Goal: Use online tool/utility: Utilize a website feature to perform a specific function

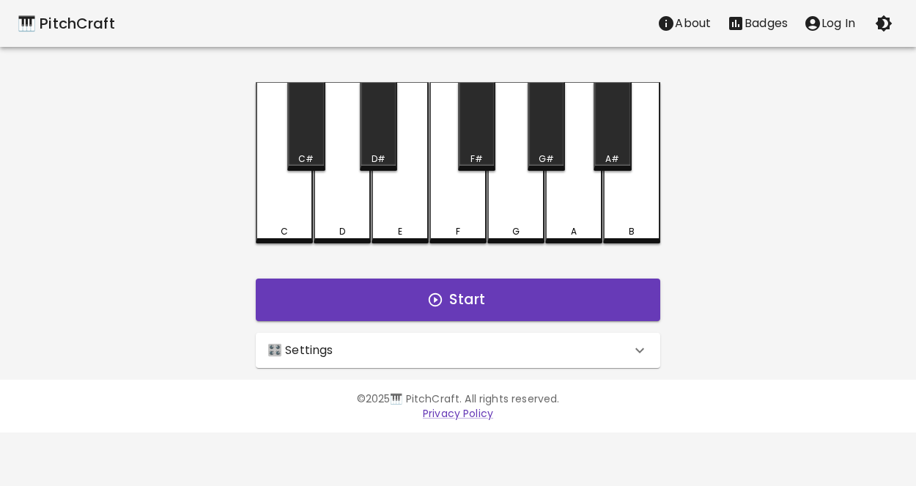
click at [502, 349] on div "🎛️ Settings" at bounding box center [448, 350] width 363 height 18
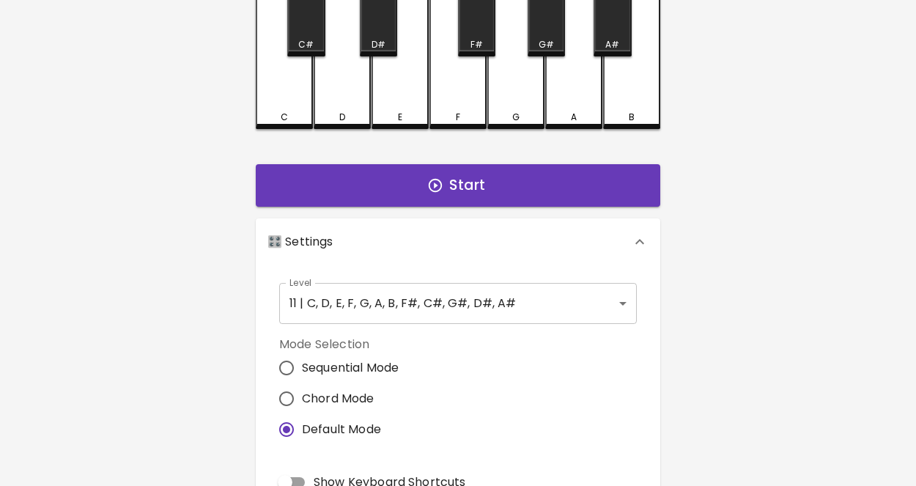
scroll to position [116, 0]
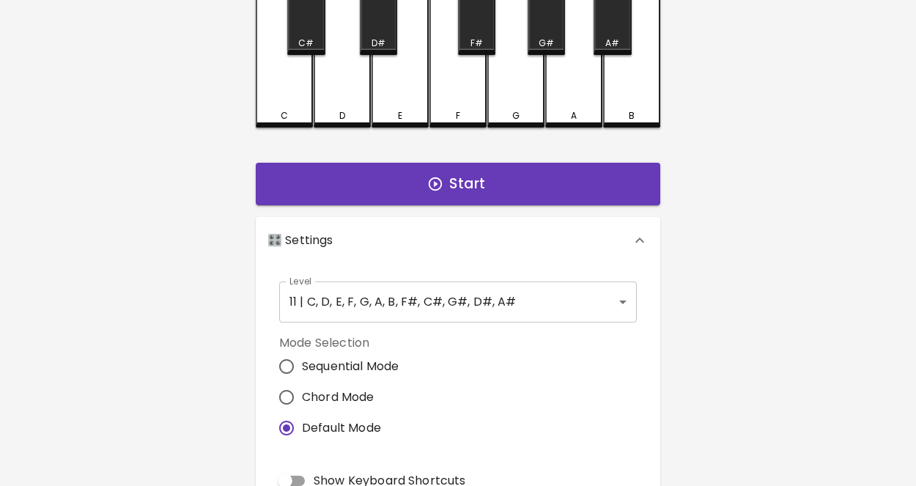
click at [417, 305] on body "🎹 PitchCraft About Badges Log In C C# D D# E F F# G G# A A# B Start 🎛️ Settings…" at bounding box center [458, 327] width 916 height 887
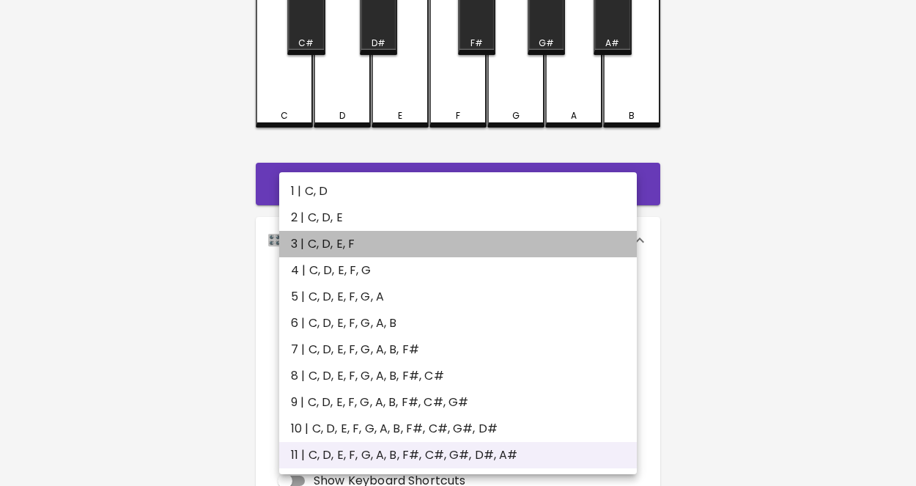
click at [343, 231] on li "3 | C, D, E, F" at bounding box center [458, 244] width 358 height 26
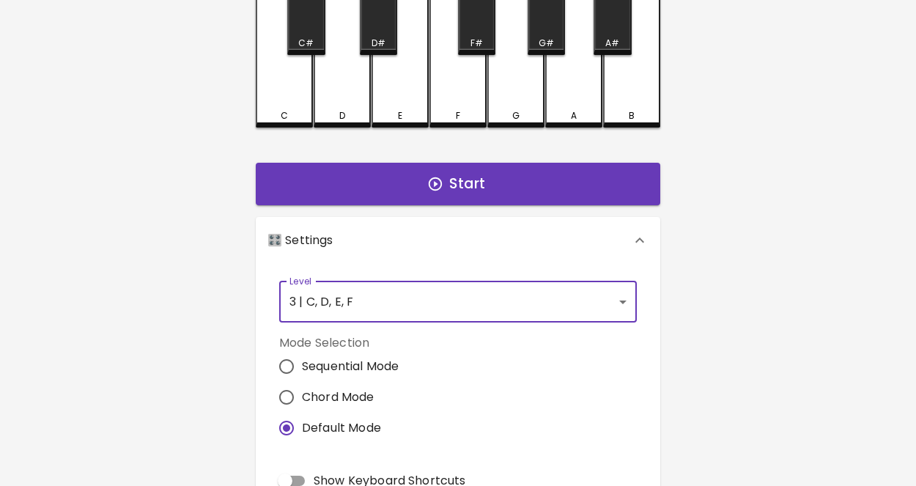
click at [421, 301] on body "🎹 PitchCraft About Badges Log In C C# D D# E F F# G G# A A# B Start 🎛️ Settings…" at bounding box center [458, 327] width 916 height 887
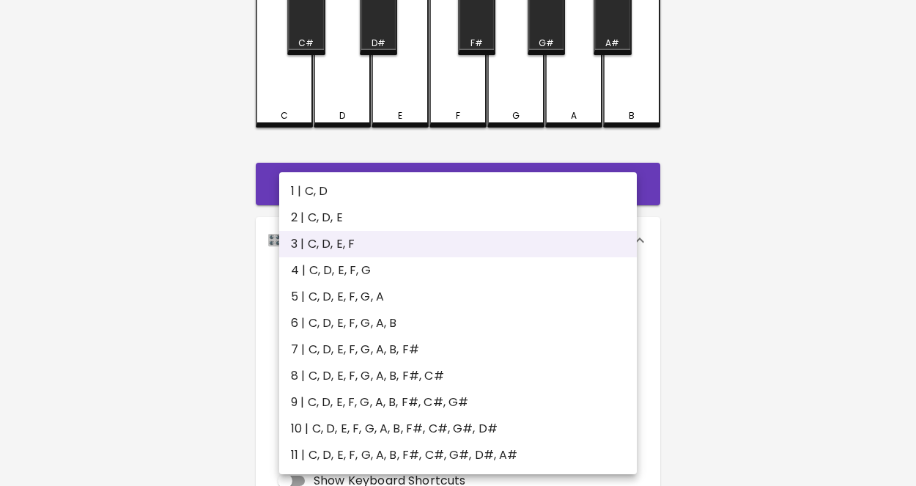
click at [338, 228] on li "2 | C, D, E" at bounding box center [458, 217] width 358 height 26
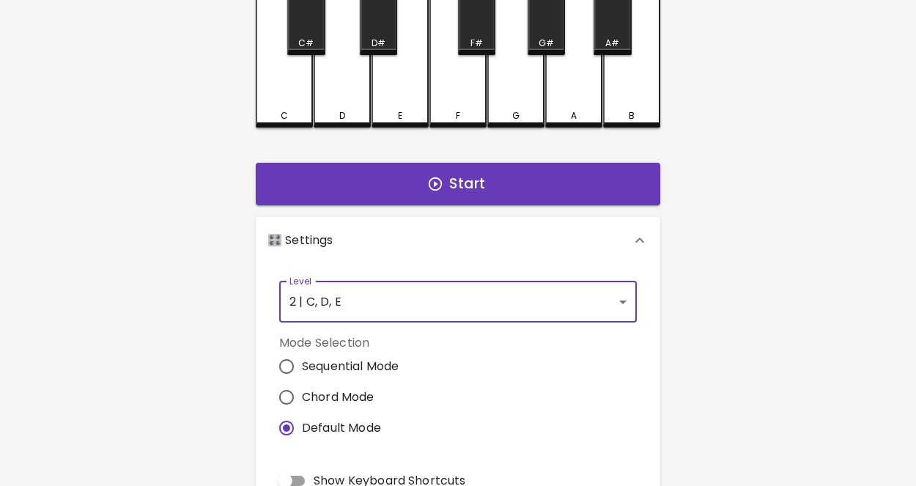
click at [311, 106] on div "C" at bounding box center [284, 46] width 57 height 161
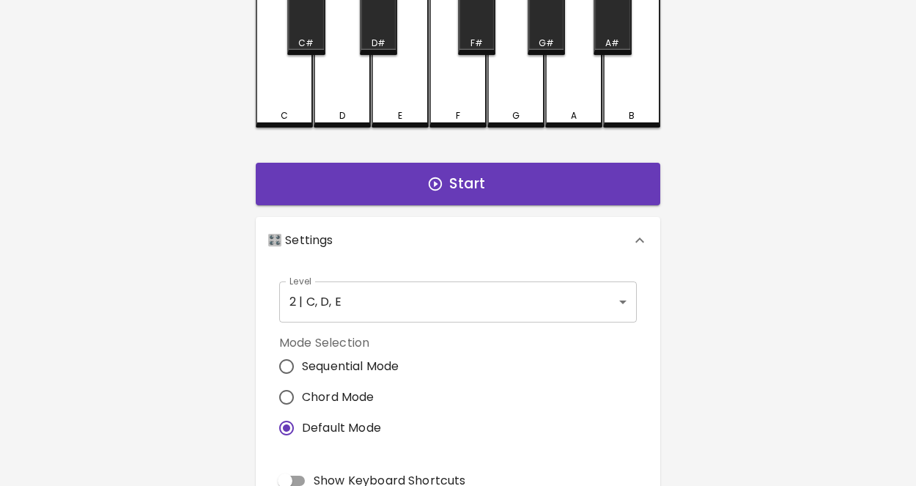
click at [348, 103] on div "D" at bounding box center [342, 46] width 57 height 161
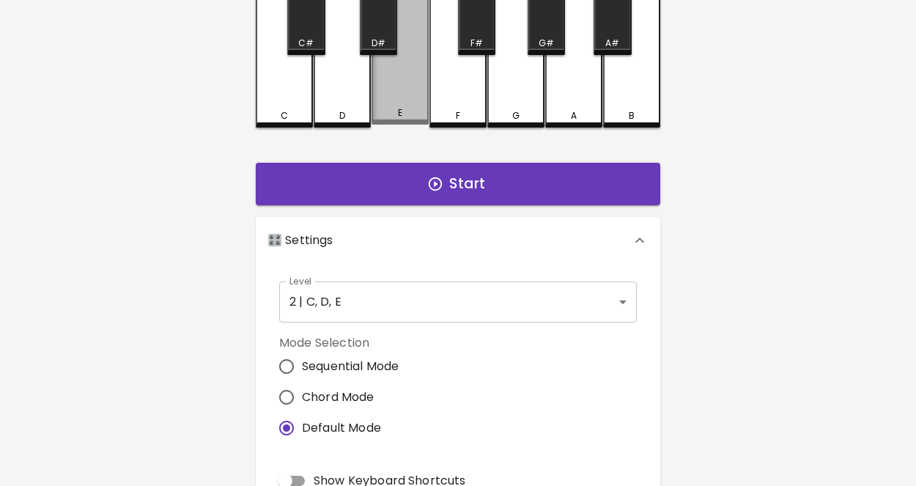
click at [408, 103] on div "E" at bounding box center [399, 45] width 57 height 158
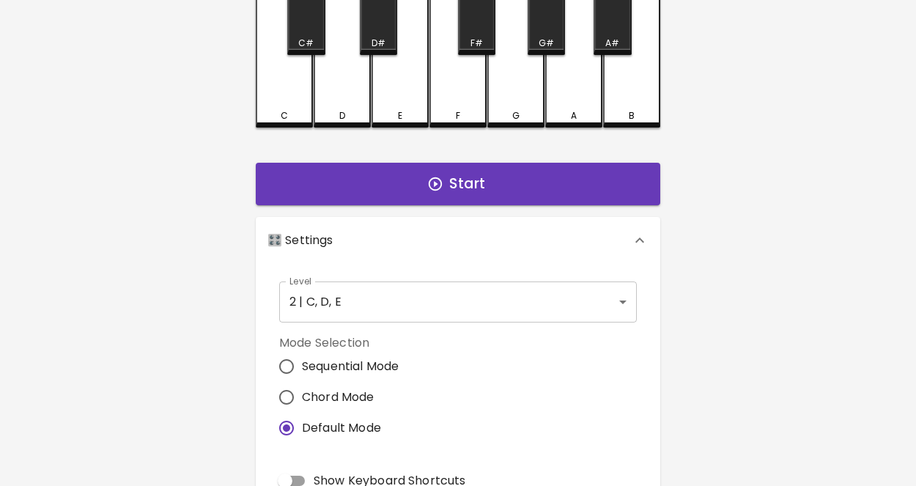
click at [453, 97] on div "F" at bounding box center [457, 46] width 57 height 161
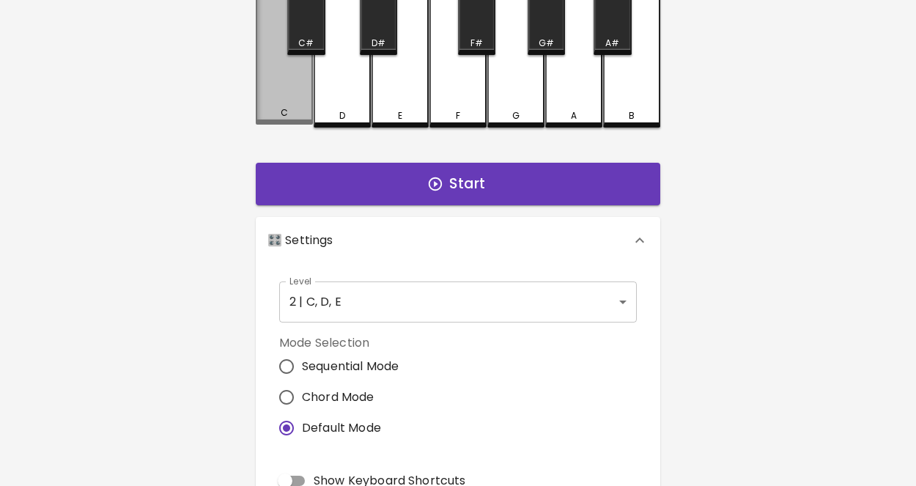
click at [293, 116] on div "C" at bounding box center [284, 112] width 54 height 13
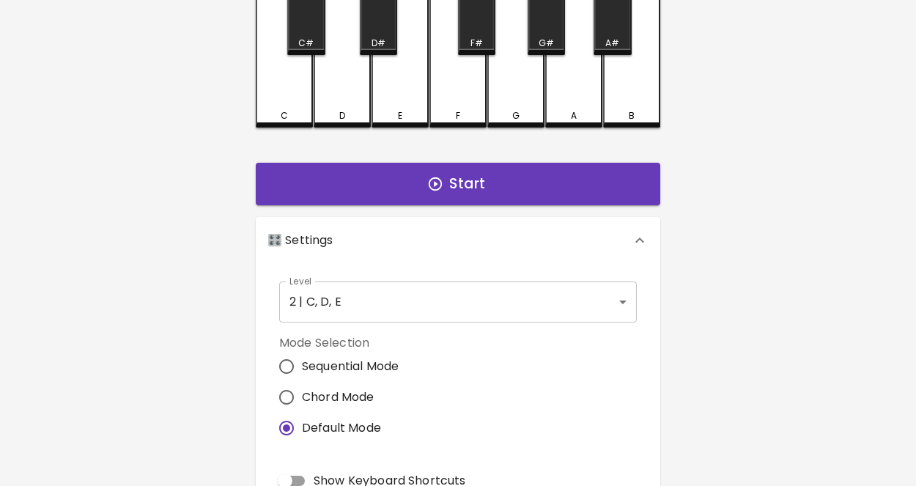
click at [354, 109] on div "D" at bounding box center [342, 115] width 54 height 13
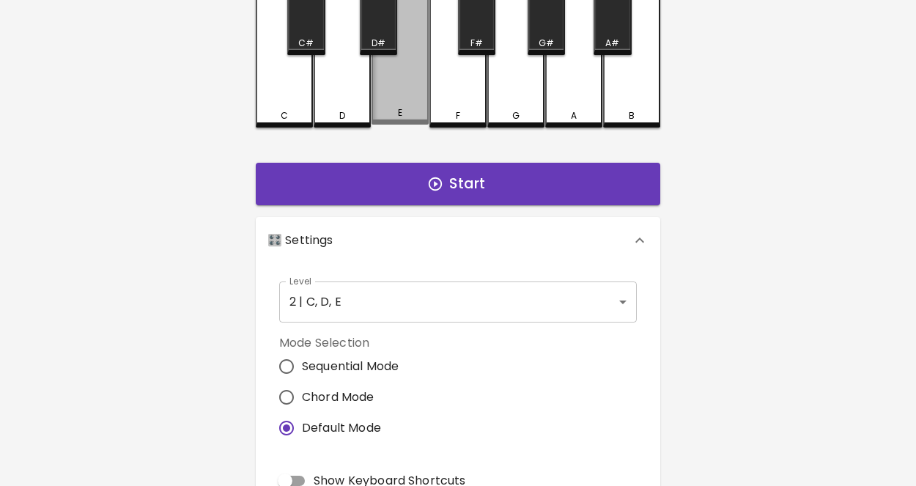
click at [395, 101] on div "E" at bounding box center [399, 45] width 57 height 158
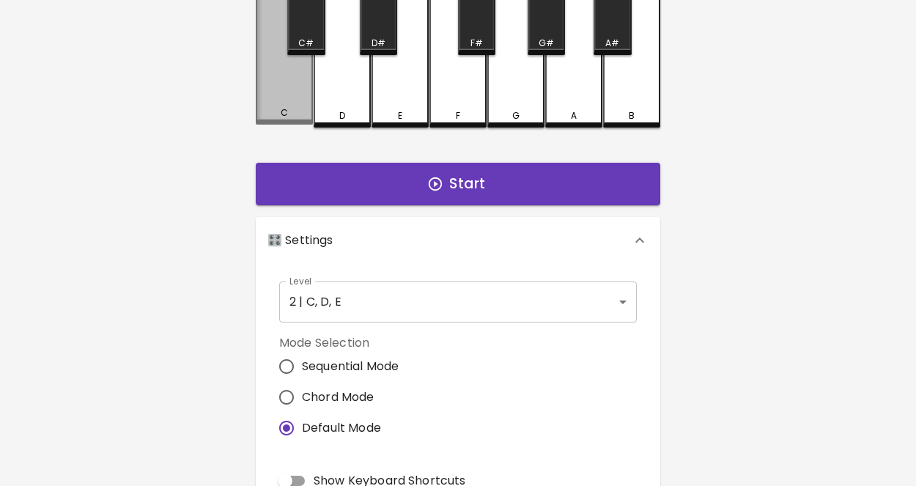
click at [293, 114] on div "C" at bounding box center [284, 112] width 54 height 13
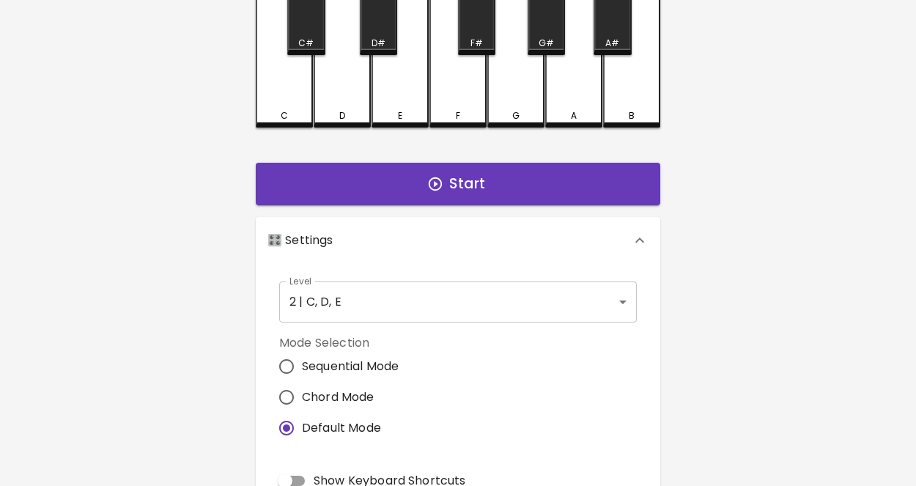
click at [351, 109] on div "D" at bounding box center [342, 115] width 54 height 13
click at [388, 106] on div "E" at bounding box center [399, 46] width 57 height 161
click at [449, 92] on div "F" at bounding box center [457, 46] width 57 height 161
click at [773, 38] on div "🎹 PitchCraft About Badges Log In C C# D D# E F F# G G# A A# B Start 🎛️ Settings…" at bounding box center [458, 295] width 916 height 823
click at [349, 303] on body "🎹 PitchCraft About Badges Log In C C# D D# E F F# G G# A A# B Start 🎛️ Settings…" at bounding box center [458, 327] width 916 height 887
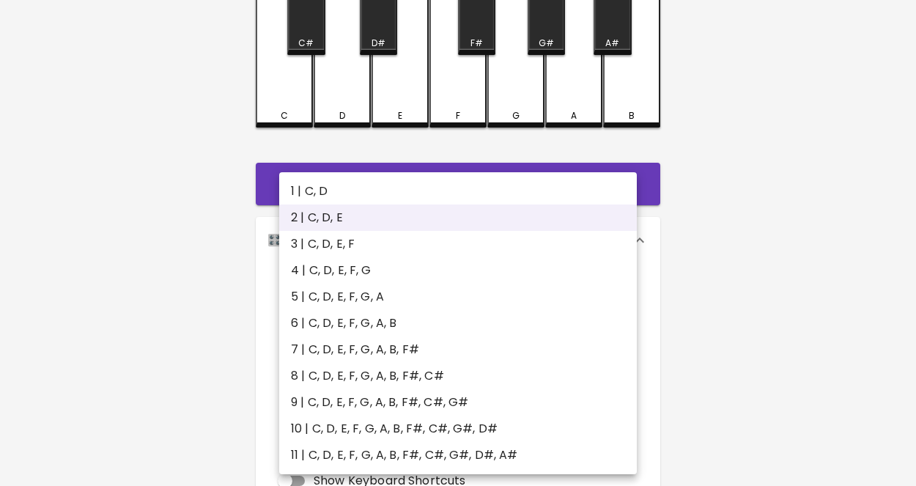
click at [324, 178] on li "1 | C, D" at bounding box center [458, 191] width 358 height 26
type input "1"
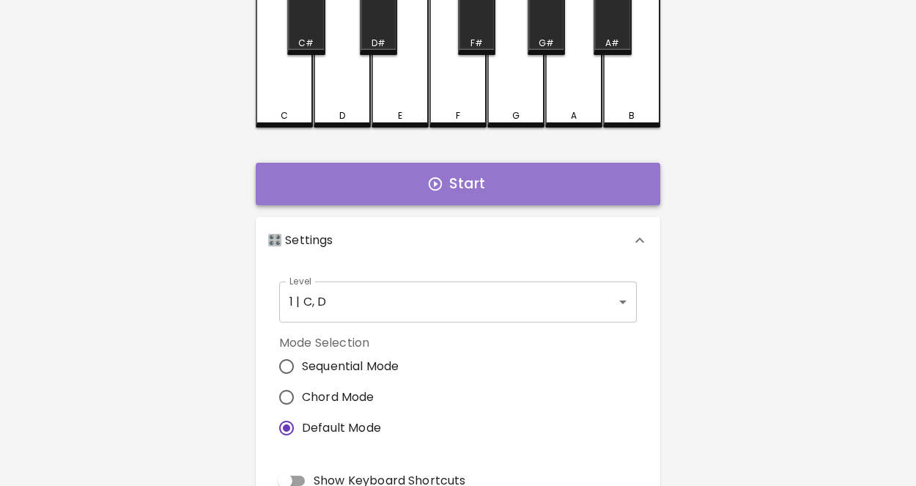
click at [456, 191] on button "Start" at bounding box center [458, 184] width 404 height 42
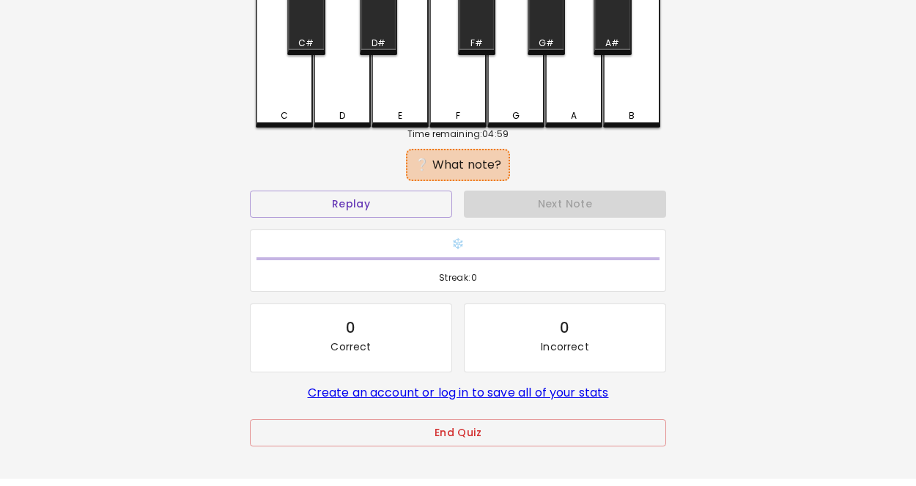
click at [306, 114] on div "C" at bounding box center [284, 115] width 54 height 13
click at [297, 103] on div "C" at bounding box center [284, 46] width 57 height 161
click at [291, 99] on div "C" at bounding box center [284, 46] width 57 height 161
click at [292, 100] on div "C" at bounding box center [284, 46] width 57 height 161
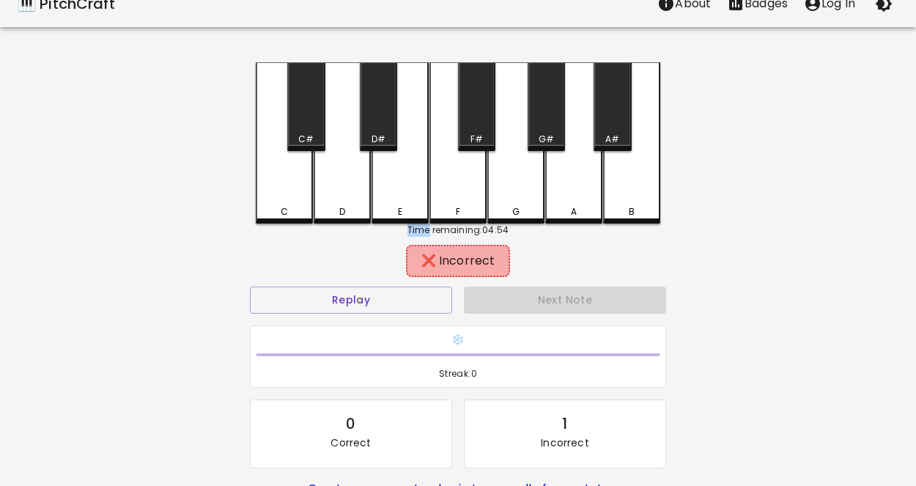
scroll to position [21, 0]
click at [347, 198] on div "D" at bounding box center [342, 142] width 57 height 161
click at [348, 201] on div "D" at bounding box center [342, 142] width 57 height 161
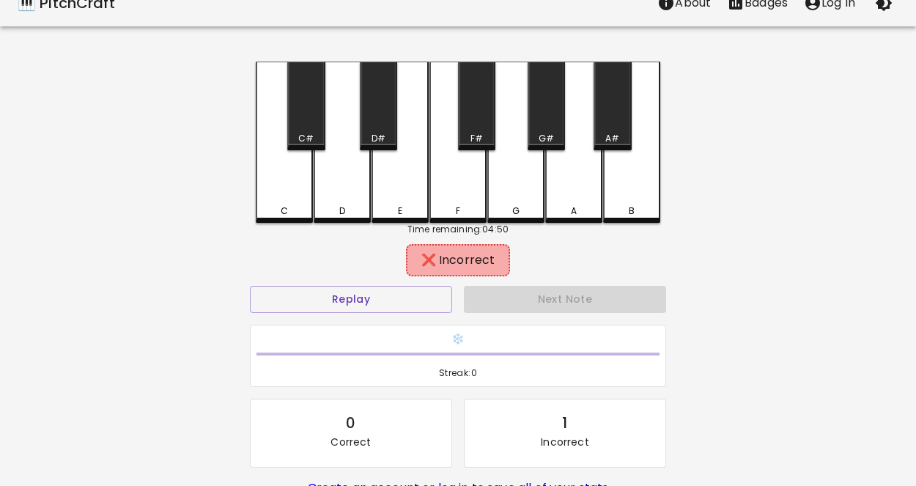
click at [348, 201] on div "D" at bounding box center [342, 142] width 57 height 161
click at [455, 229] on div "Time remaining: 04:49" at bounding box center [458, 229] width 404 height 13
click at [349, 173] on div "D" at bounding box center [342, 142] width 57 height 161
click at [343, 160] on div "D" at bounding box center [342, 142] width 57 height 161
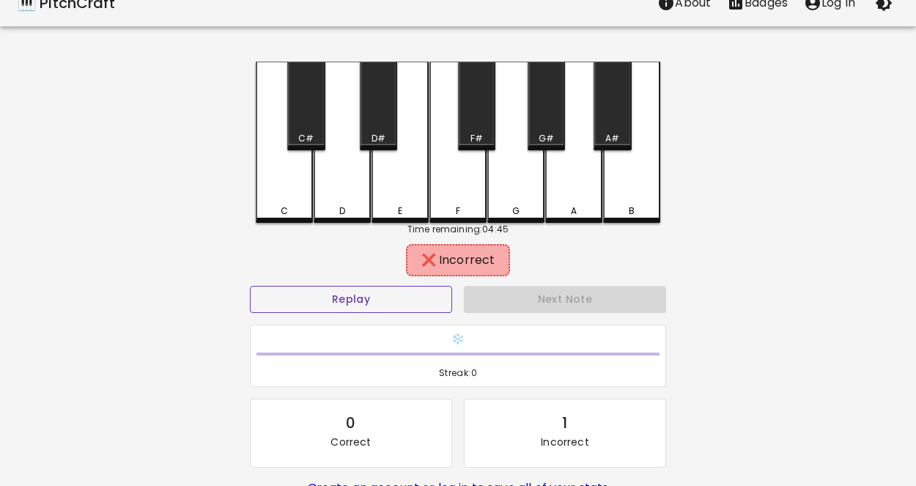
click at [321, 289] on button "Replay" at bounding box center [351, 299] width 202 height 27
click at [346, 181] on div "D" at bounding box center [342, 142] width 57 height 161
click at [321, 145] on div "C#" at bounding box center [305, 106] width 37 height 89
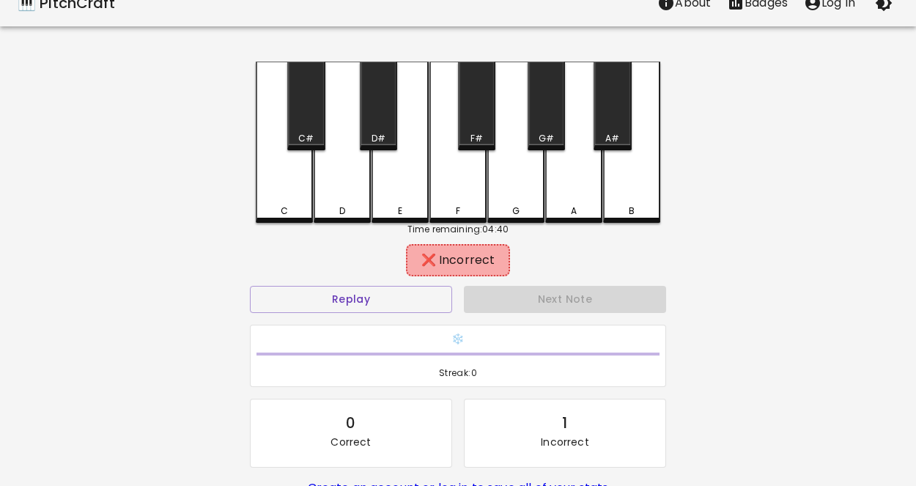
click at [321, 145] on div "C#" at bounding box center [305, 106] width 37 height 89
